Goal: Task Accomplishment & Management: Manage account settings

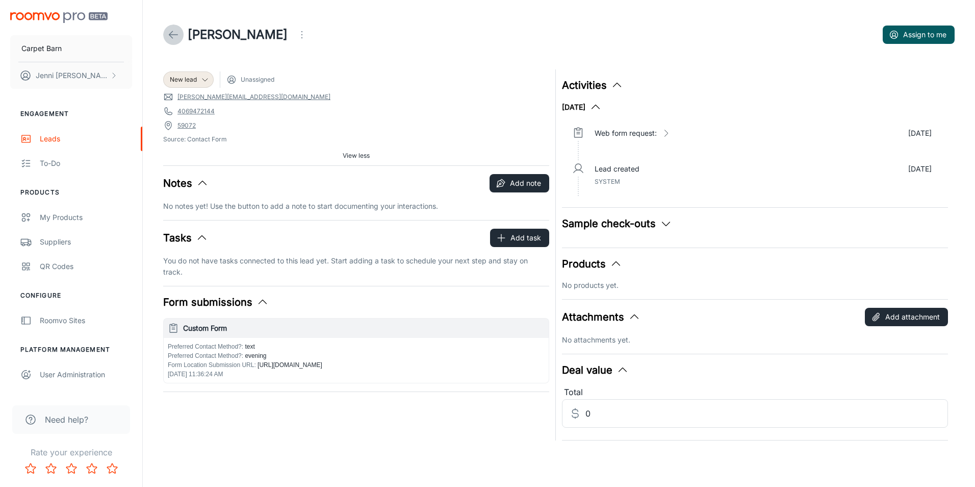
click at [169, 32] on icon at bounding box center [173, 35] width 12 height 12
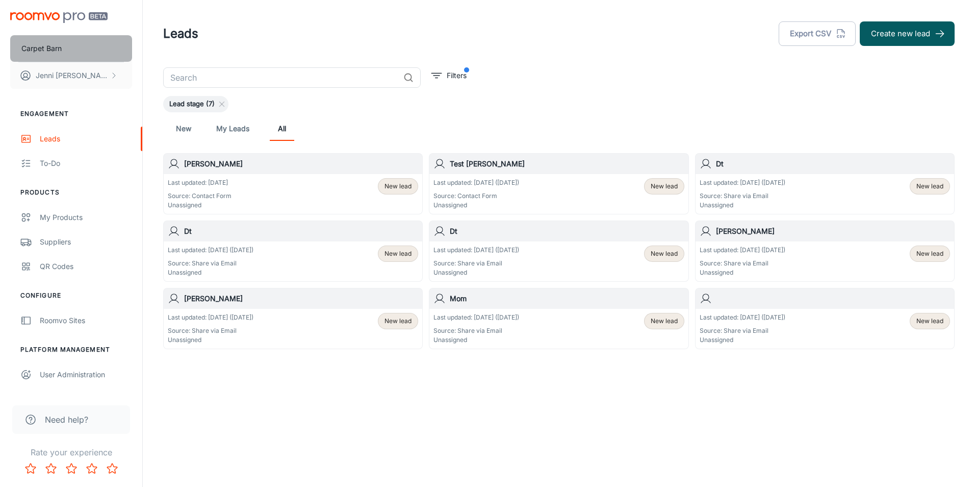
click at [47, 44] on p "Carpet Barn" at bounding box center [41, 48] width 40 height 11
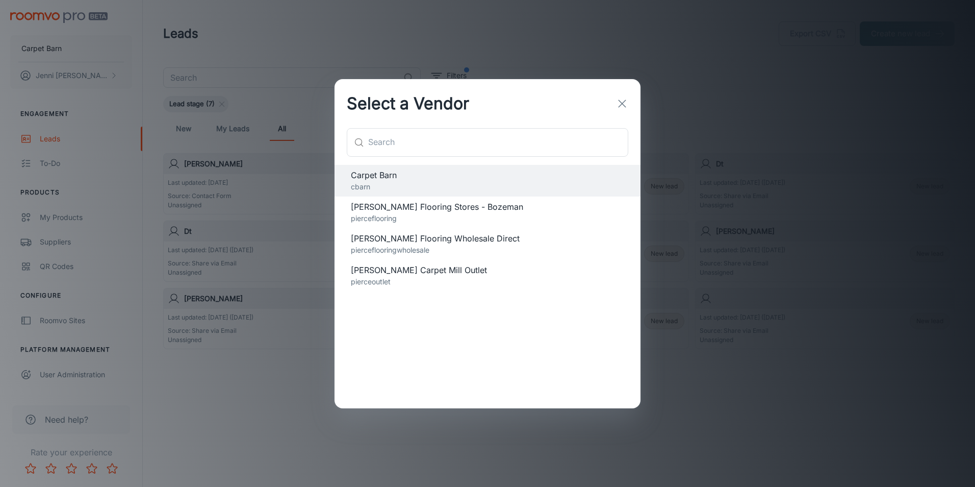
click at [621, 105] on icon "button" at bounding box center [622, 103] width 12 height 12
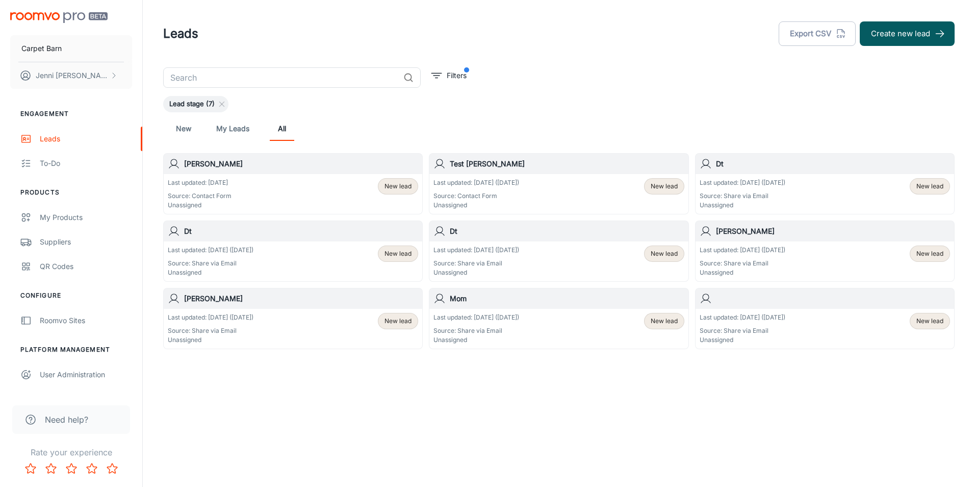
click at [473, 297] on h6 "Mom" at bounding box center [567, 298] width 234 height 11
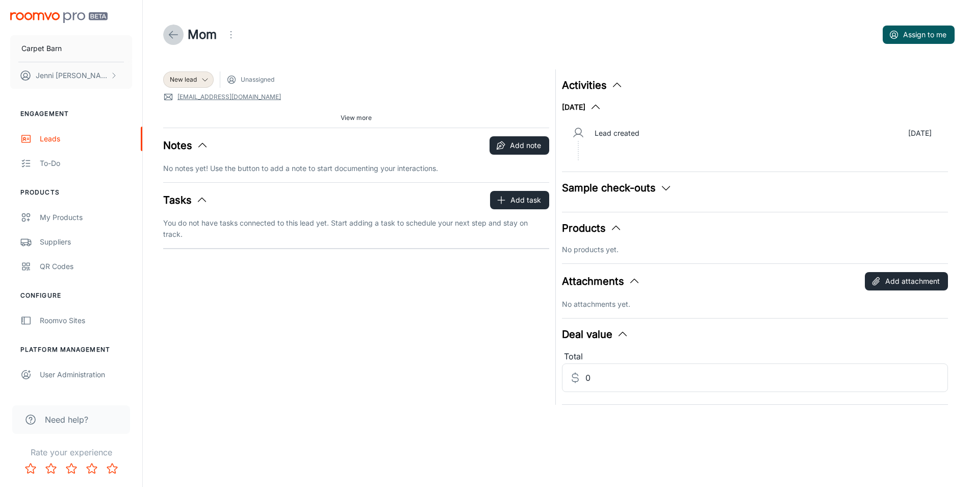
click at [172, 31] on icon at bounding box center [173, 35] width 12 height 12
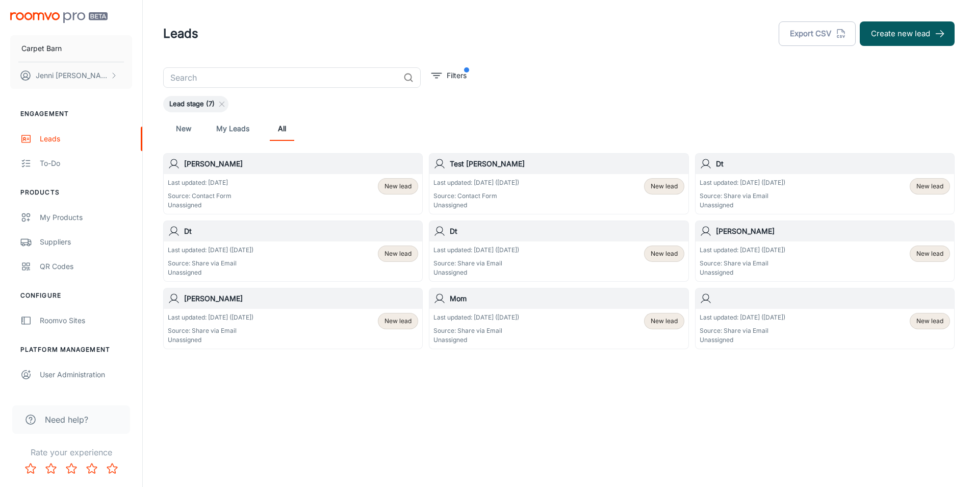
click at [276, 188] on div "Last updated: [DATE] Source: Contact Form Unassigned New lead" at bounding box center [293, 194] width 250 height 32
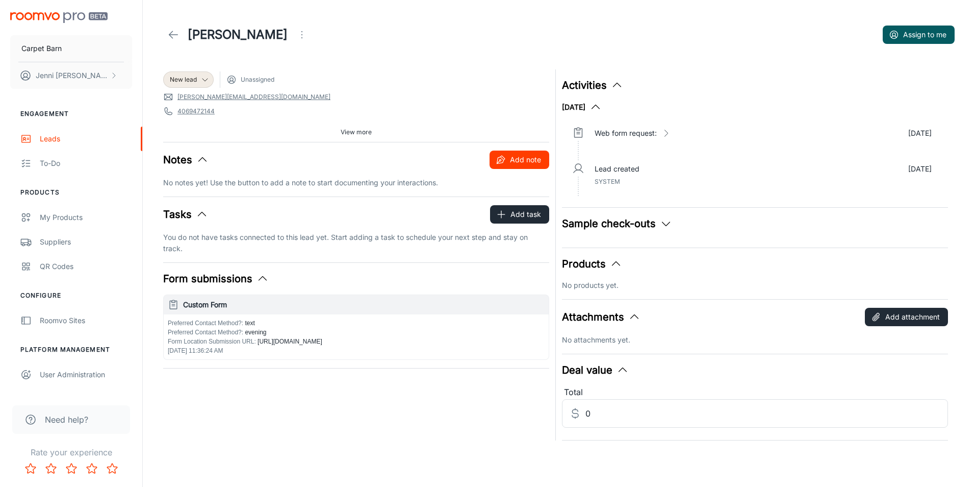
click at [518, 158] on button "Add note" at bounding box center [520, 159] width 60 height 18
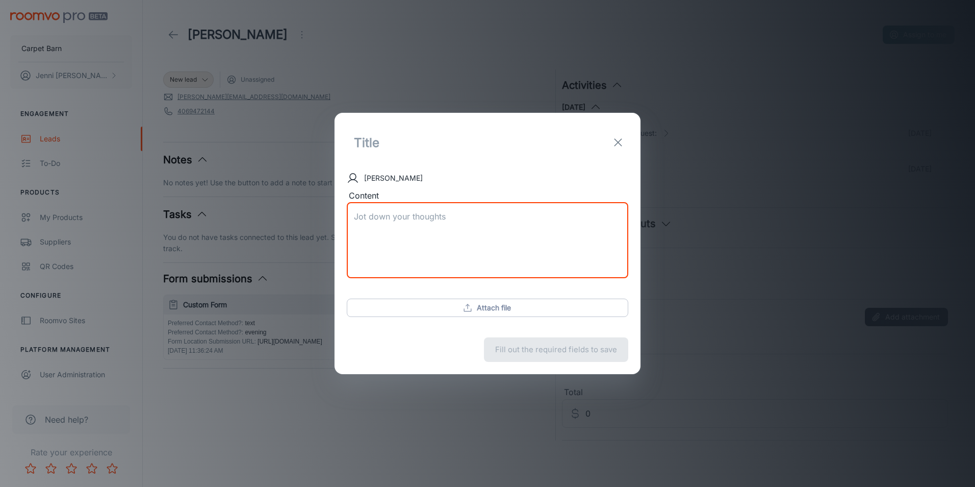
click at [380, 216] on textarea "Content" at bounding box center [487, 240] width 267 height 59
type textarea "Forwarded to [PERSON_NAME]"
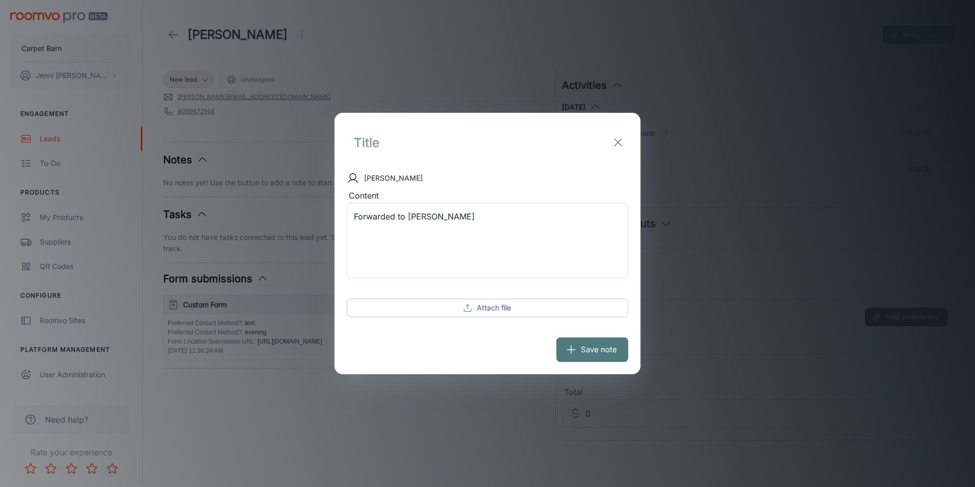
click at [598, 344] on button "Save note" at bounding box center [592, 349] width 72 height 24
